Goal: Task Accomplishment & Management: Manage account settings

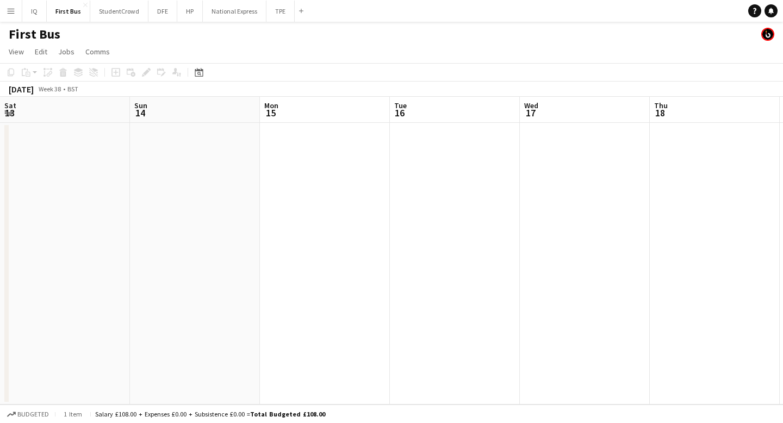
scroll to position [0, 386]
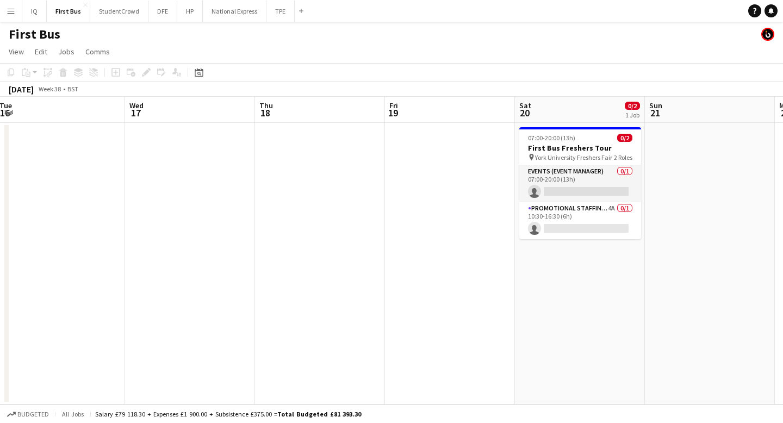
scroll to position [0, 403]
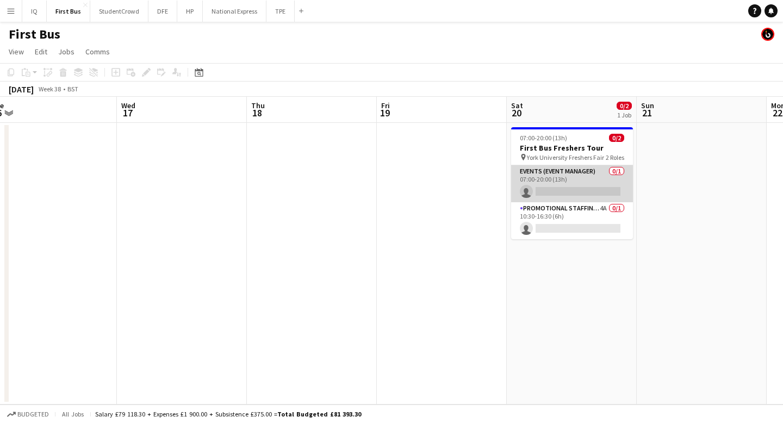
click at [583, 197] on app-card-role "Events (Event Manager) 0/1 07:00-20:00 (13h) single-neutral-actions" at bounding box center [572, 183] width 122 height 37
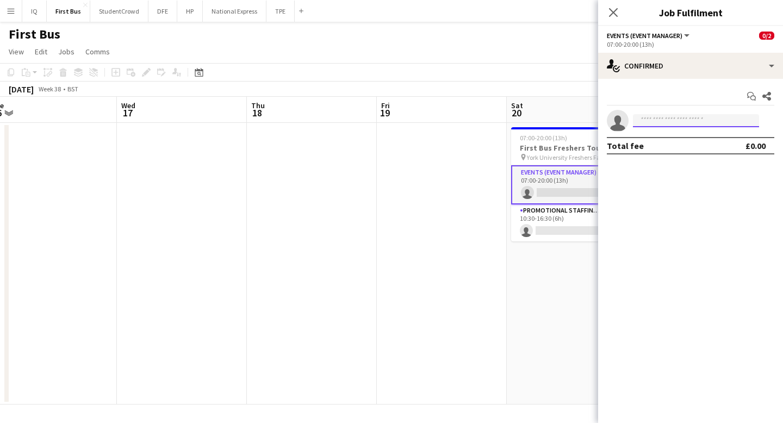
click at [651, 126] on input at bounding box center [696, 120] width 126 height 13
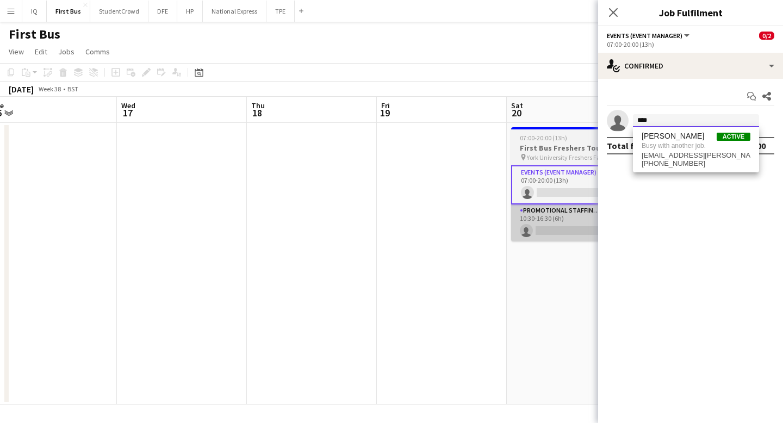
type input "****"
click at [545, 233] on app-card-role "Promotional Staffing (Brand Ambassadors) 4A 0/1 10:30-16:30 (6h) single-neutral…" at bounding box center [572, 223] width 122 height 37
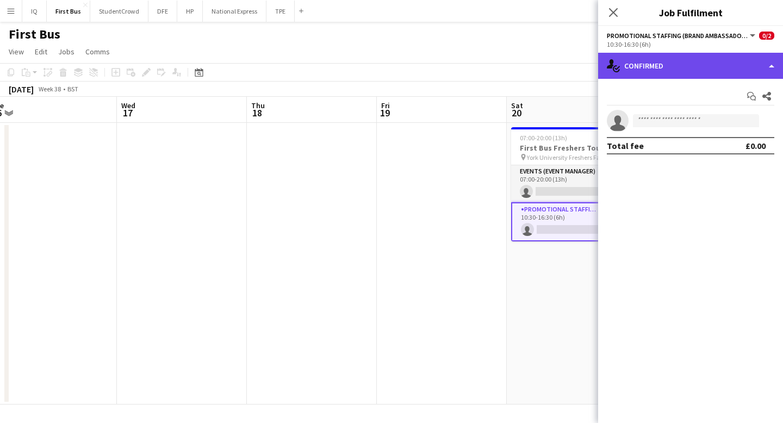
click at [665, 75] on div "single-neutral-actions-check-2 Confirmed" at bounding box center [690, 66] width 185 height 26
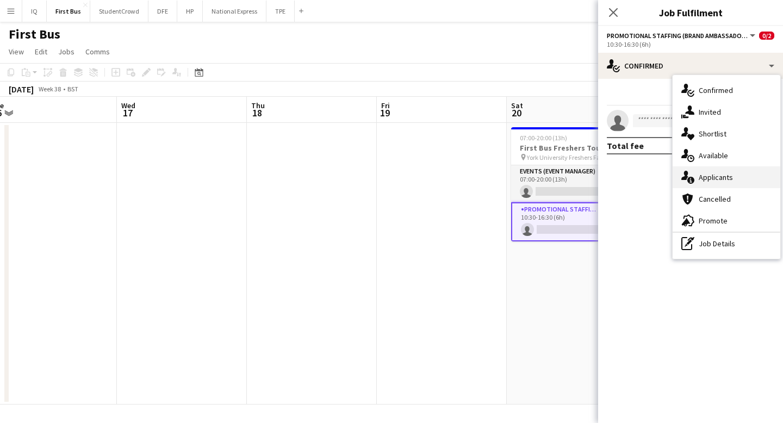
click at [713, 182] on span "Applicants" at bounding box center [716, 177] width 34 height 10
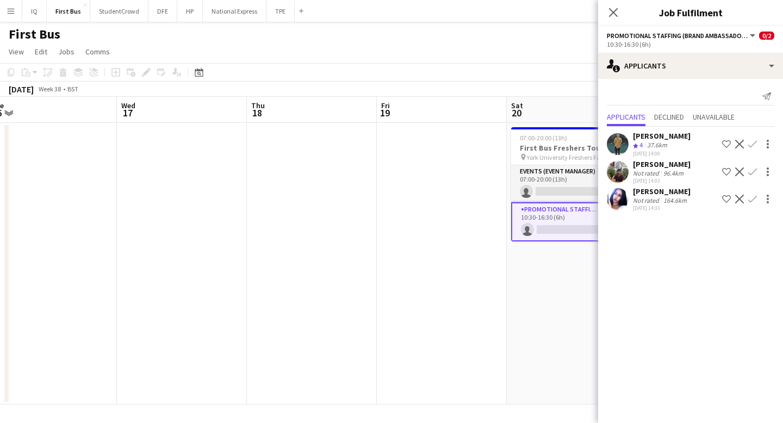
click at [669, 147] on div "37.6km" at bounding box center [657, 145] width 24 height 9
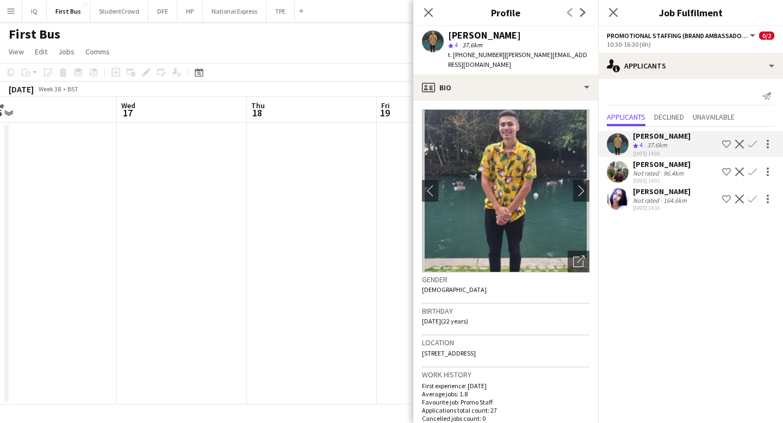
click at [747, 135] on div "[PERSON_NAME] Crew rating 4 37.6km [DATE] 14:00 Shortlist crew Decline Confirm" at bounding box center [690, 144] width 185 height 26
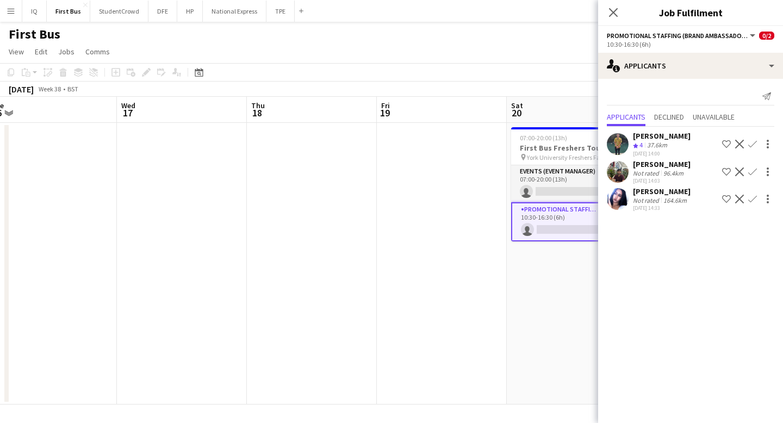
click at [751, 143] on app-icon "Confirm" at bounding box center [753, 144] width 9 height 9
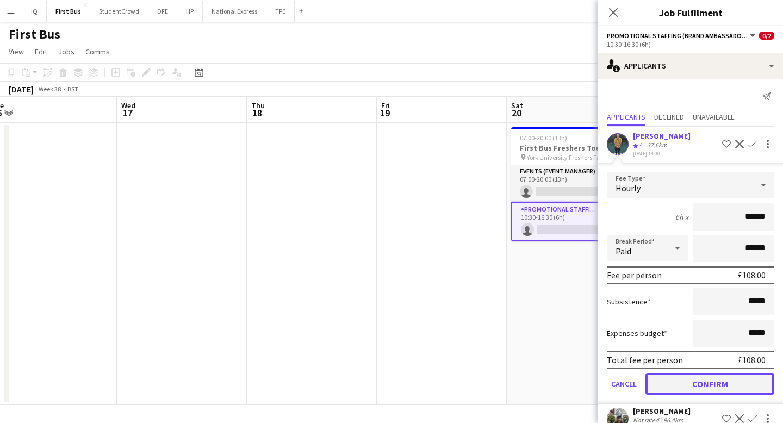
click at [708, 385] on button "Confirm" at bounding box center [710, 384] width 129 height 22
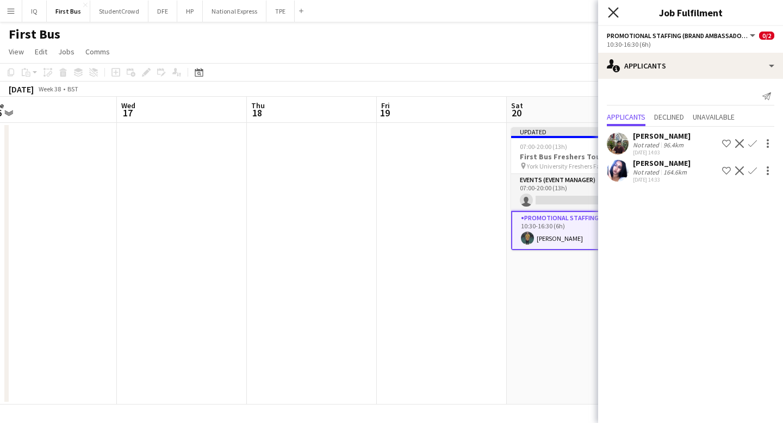
click at [615, 12] on icon "Close pop-in" at bounding box center [613, 12] width 10 height 10
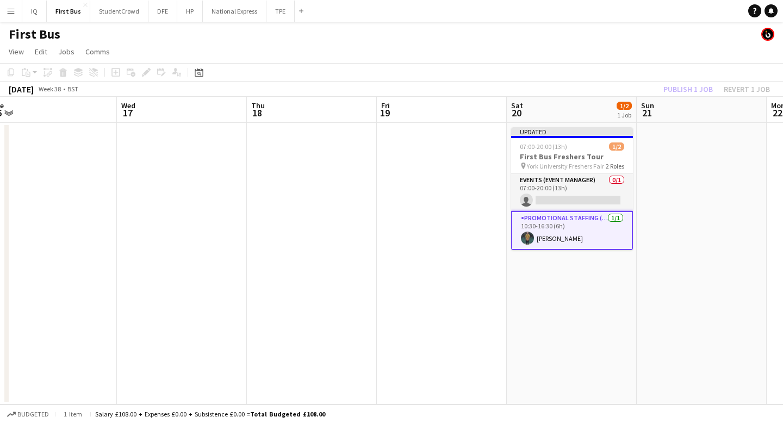
click at [672, 131] on app-date-cell at bounding box center [702, 264] width 130 height 282
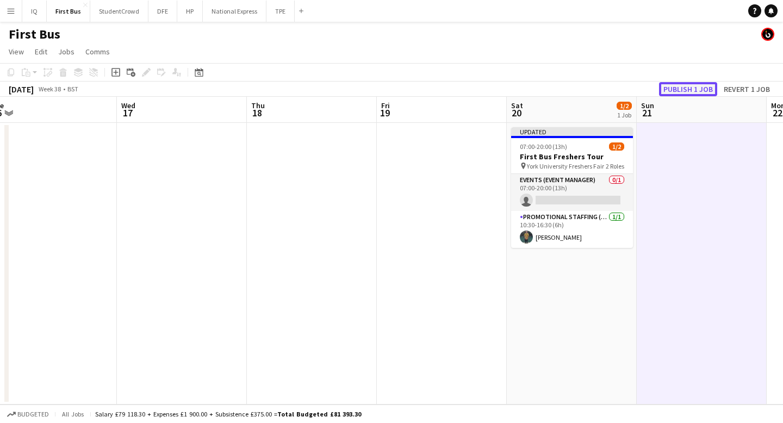
click at [681, 84] on button "Publish 1 job" at bounding box center [688, 89] width 58 height 14
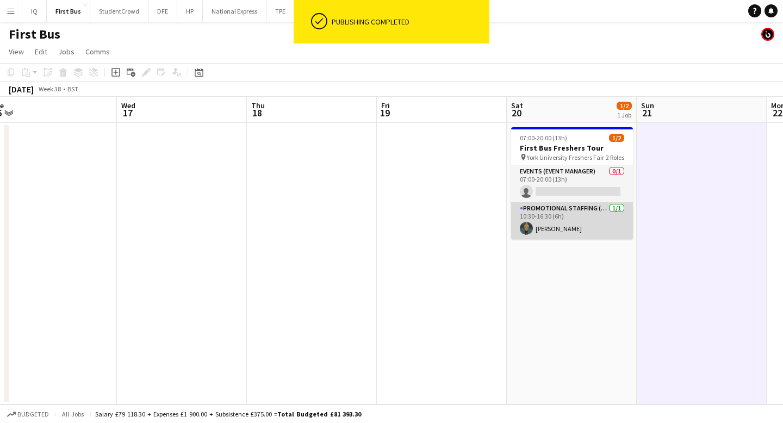
click at [558, 224] on app-card-role "Promotional Staffing (Brand Ambassadors) [DATE] 10:30-16:30 (6h) [PERSON_NAME]" at bounding box center [572, 220] width 122 height 37
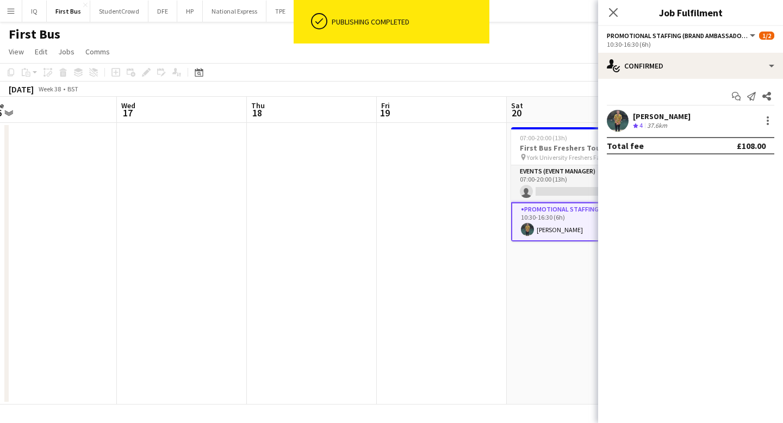
click at [655, 112] on div "[PERSON_NAME]" at bounding box center [662, 117] width 58 height 10
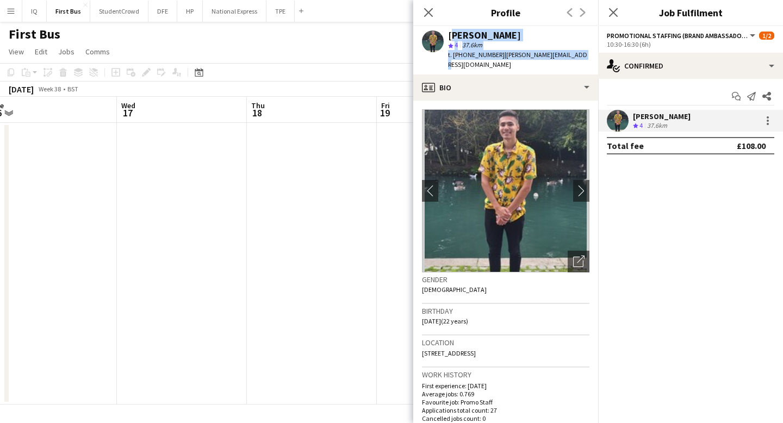
drag, startPoint x: 582, startPoint y: 57, endPoint x: 448, endPoint y: 36, distance: 135.3
click at [448, 36] on div "[PERSON_NAME] star 4 37.6km t. [PHONE_NUMBER] | [PERSON_NAME][EMAIL_ADDRESS][DO…" at bounding box center [505, 50] width 185 height 48
copy div "[PERSON_NAME] star 4 37.6km t. [PHONE_NUMBER] | [PERSON_NAME][EMAIL_ADDRESS][DO…"
